Goal: Communication & Community: Answer question/provide support

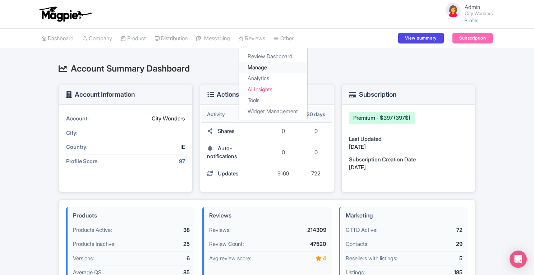
click at [260, 65] on link "Manage" at bounding box center [273, 67] width 68 height 11
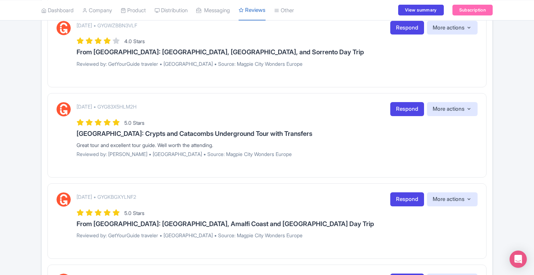
scroll to position [388, 0]
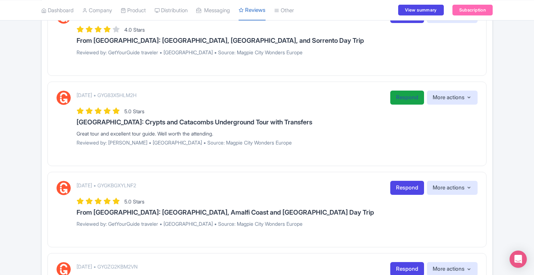
click at [404, 99] on link "Respond" at bounding box center [407, 97] width 34 height 14
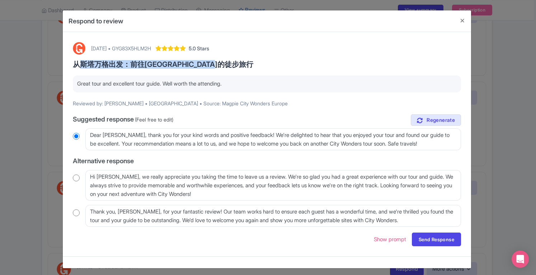
drag, startPoint x: 73, startPoint y: 64, endPoint x: 253, endPoint y: 62, distance: 180.6
click at [253, 62] on h3 "从斯塔万格出发：前往普雷克斯托伦教堂岩石的徒步旅行" at bounding box center [267, 64] width 388 height 8
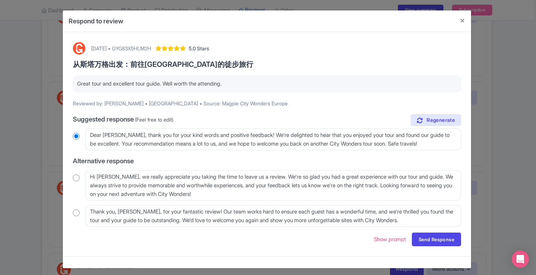
click at [532, 92] on div "Respond to review September 04, 2025 • GYG83X5HLM2H 5.0 Stars 从斯塔万格出发：前往普雷克斯托伦教…" at bounding box center [268, 137] width 536 height 275
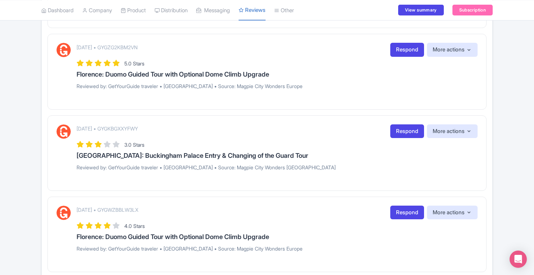
scroll to position [604, 0]
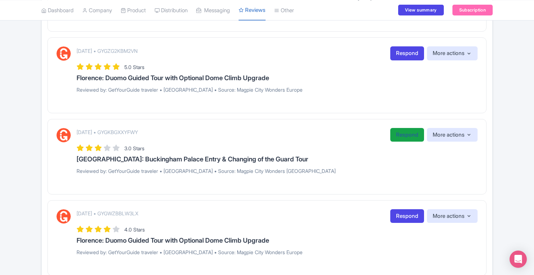
click at [402, 129] on link "Respond" at bounding box center [407, 135] width 34 height 14
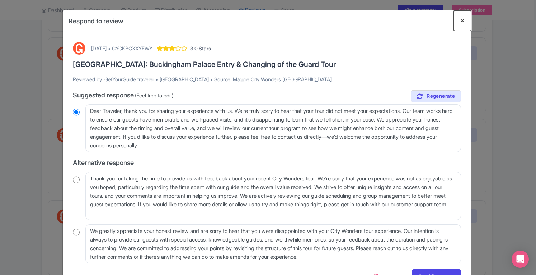
click at [462, 20] on button "Close" at bounding box center [462, 20] width 17 height 20
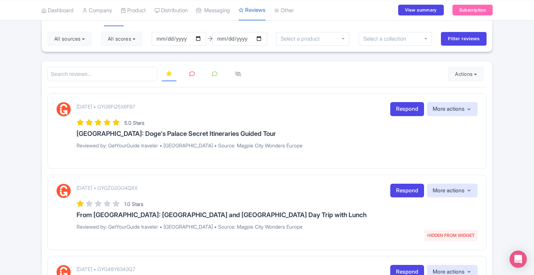
scroll to position [54, 0]
click at [409, 33] on input "select-one" at bounding box center [387, 36] width 48 height 6
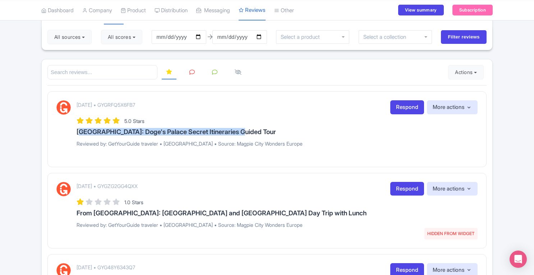
drag, startPoint x: 76, startPoint y: 130, endPoint x: 238, endPoint y: 128, distance: 161.6
click at [238, 128] on h3 "[GEOGRAPHIC_DATA]: Doge's Palace Secret Itineraries Guided Tour" at bounding box center [276, 131] width 401 height 7
click at [397, 104] on link "Respond" at bounding box center [407, 107] width 34 height 14
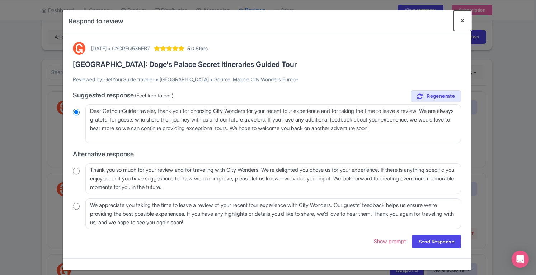
click at [462, 19] on button "Close" at bounding box center [462, 20] width 17 height 20
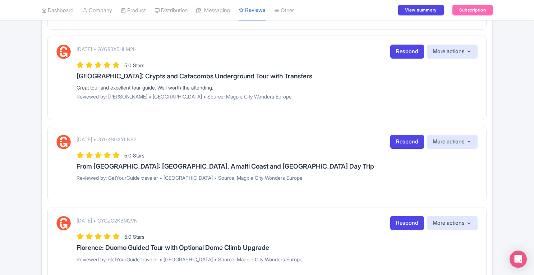
scroll to position [435, 0]
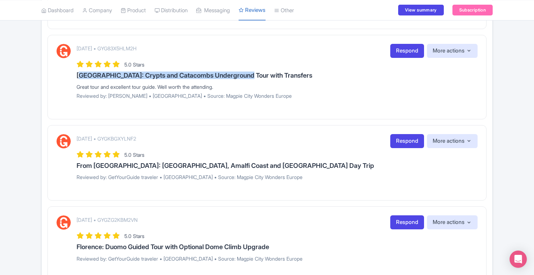
drag, startPoint x: 76, startPoint y: 72, endPoint x: 246, endPoint y: 71, distance: 169.8
click at [246, 72] on h3 "Rome: Crypts and Catacombs Underground Tour with Transfers" at bounding box center [276, 75] width 401 height 7
click at [404, 46] on link "Respond" at bounding box center [407, 51] width 34 height 14
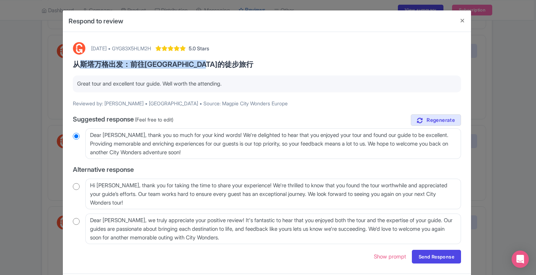
drag, startPoint x: 73, startPoint y: 65, endPoint x: 237, endPoint y: 62, distance: 163.7
click at [237, 62] on h3 "从斯塔万格出发：前往普雷克斯托伦教堂岩石的徒步旅行" at bounding box center [267, 64] width 388 height 8
click at [461, 23] on button "Close" at bounding box center [462, 20] width 17 height 20
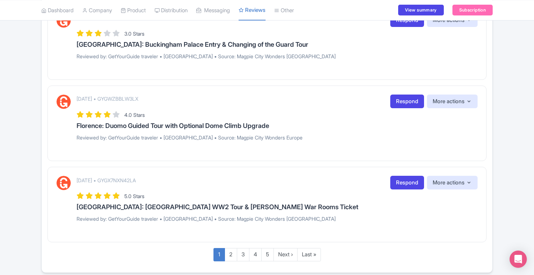
scroll to position [743, 0]
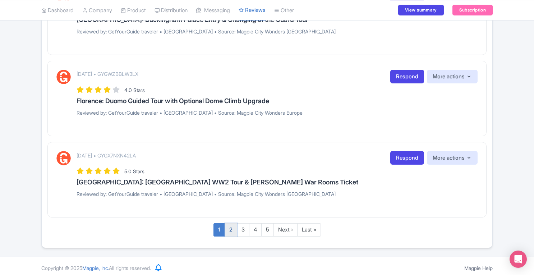
click at [232, 227] on link "2" at bounding box center [230, 229] width 13 height 13
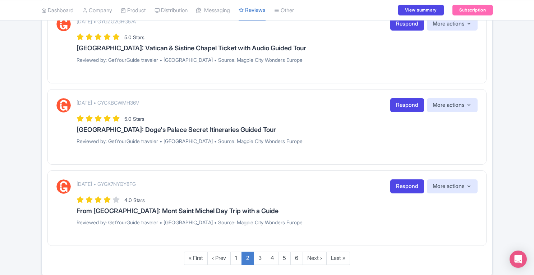
scroll to position [764, 0]
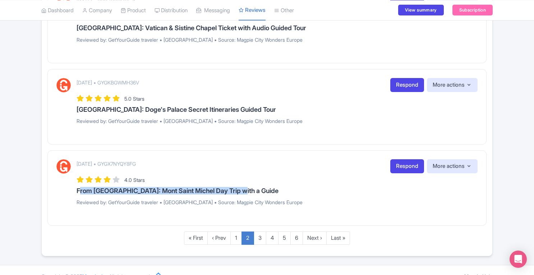
drag, startPoint x: 78, startPoint y: 187, endPoint x: 251, endPoint y: 186, distance: 173.4
click at [251, 187] on h3 "From [GEOGRAPHIC_DATA]: Mont Saint Michel Day Trip with a Guide" at bounding box center [276, 190] width 401 height 7
click at [404, 167] on link "Respond" at bounding box center [407, 166] width 34 height 14
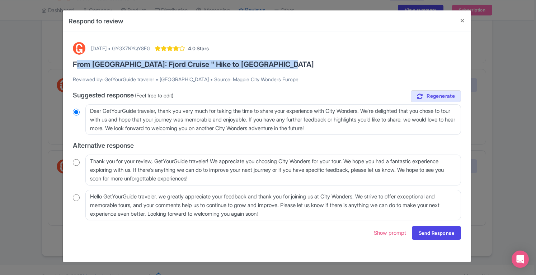
drag, startPoint x: 74, startPoint y: 63, endPoint x: 297, endPoint y: 61, distance: 222.2
click at [297, 61] on h3 "From [GEOGRAPHIC_DATA]: Fjord Cruise " Hike to [GEOGRAPHIC_DATA]" at bounding box center [267, 64] width 388 height 8
click at [466, 23] on button "Close" at bounding box center [462, 20] width 17 height 20
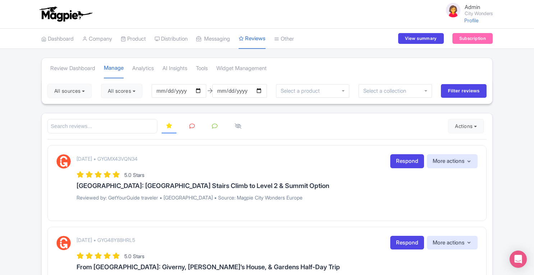
scroll to position [6, 0]
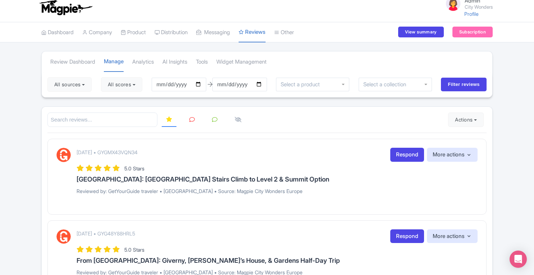
click at [193, 122] on link at bounding box center [192, 120] width 14 height 14
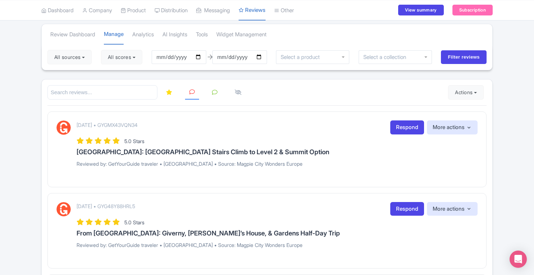
scroll to position [37, 0]
